Goal: Task Accomplishment & Management: Complete application form

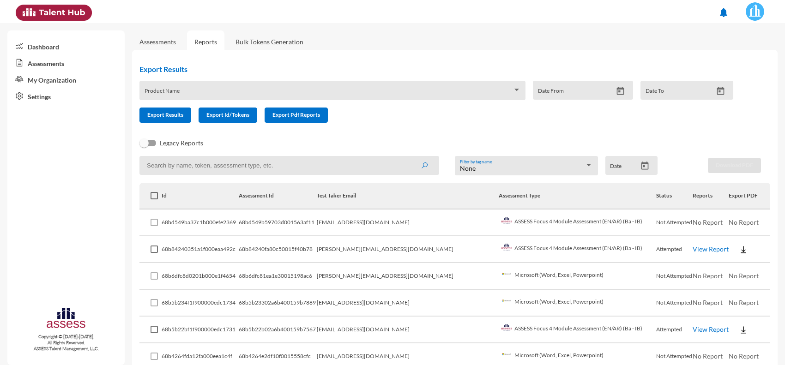
drag, startPoint x: 322, startPoint y: 75, endPoint x: 324, endPoint y: 70, distance: 5.4
click at [739, 227] on img at bounding box center [743, 222] width 9 height 9
click at [729, 239] on button "EN" at bounding box center [743, 239] width 52 height 18
click at [160, 37] on link "Assessments" at bounding box center [157, 41] width 51 height 23
click at [160, 40] on link "Assessments" at bounding box center [157, 42] width 36 height 8
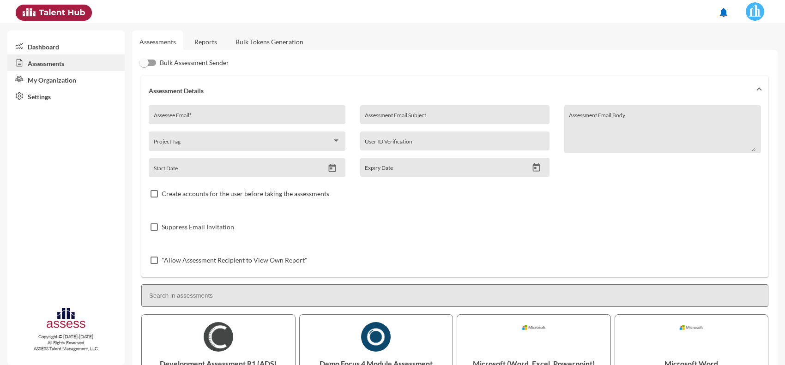
click at [199, 114] on input "Assessee Email *" at bounding box center [247, 117] width 187 height 7
paste input "[EMAIL_ADDRESS][DOMAIN_NAME]"
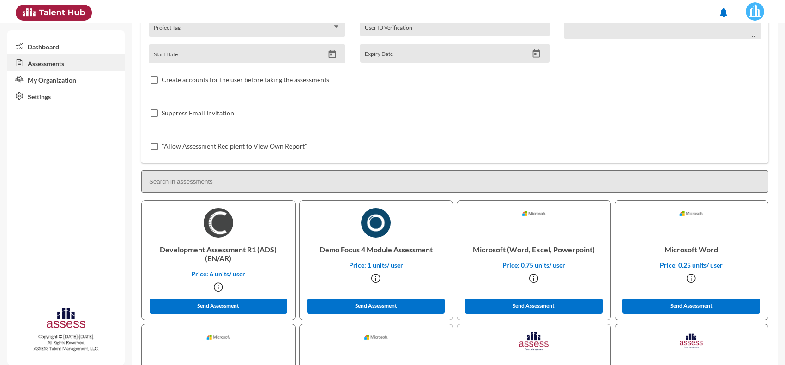
scroll to position [115, 0]
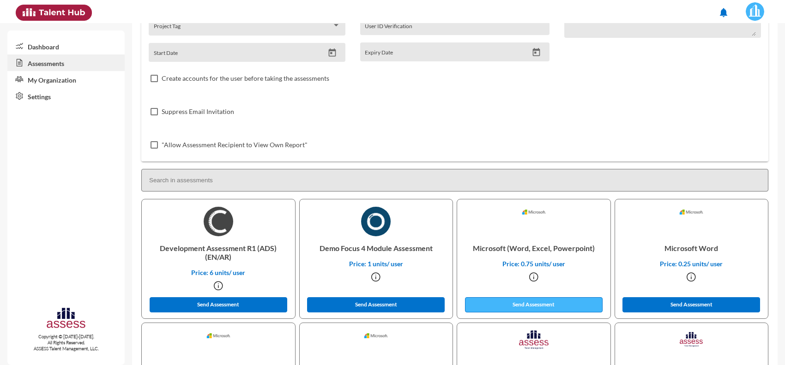
type input "[EMAIL_ADDRESS][DOMAIN_NAME]"
click at [520, 307] on button "Send Assessment" at bounding box center [534, 304] width 138 height 15
